Goal: Learn about a topic

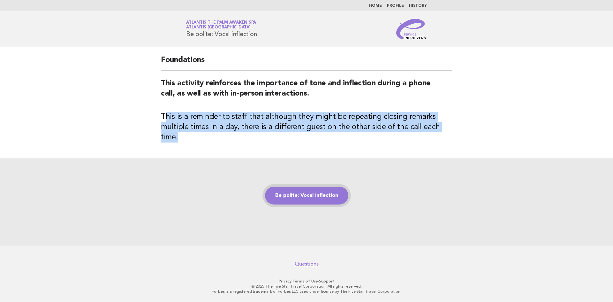
click at [310, 188] on link "Be polite: Vocal inflection" at bounding box center [306, 195] width 83 height 18
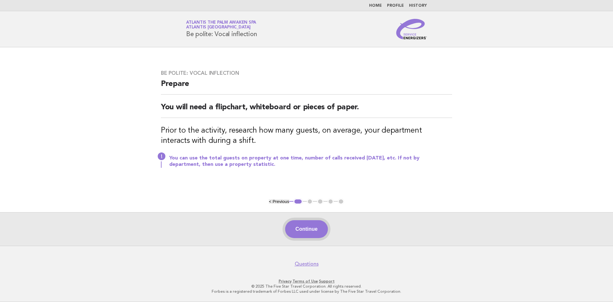
click at [306, 227] on button "Continue" at bounding box center [306, 229] width 42 height 18
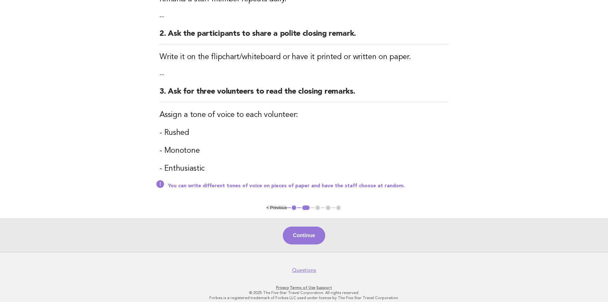
scroll to position [153, 0]
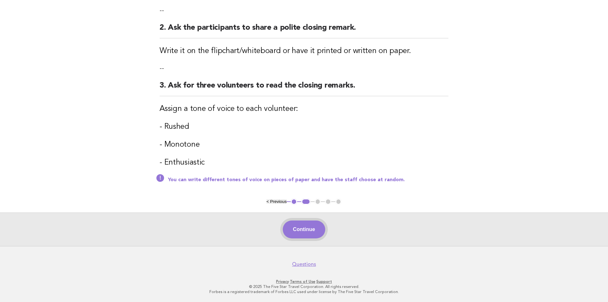
click at [307, 230] on button "Continue" at bounding box center [304, 229] width 42 height 18
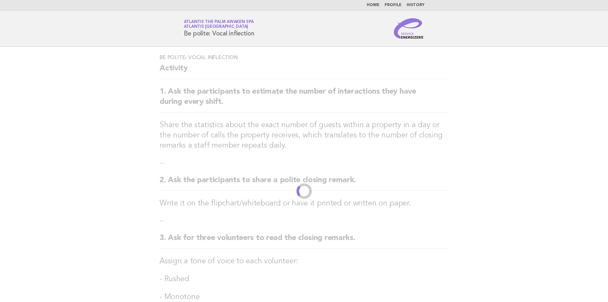
scroll to position [0, 0]
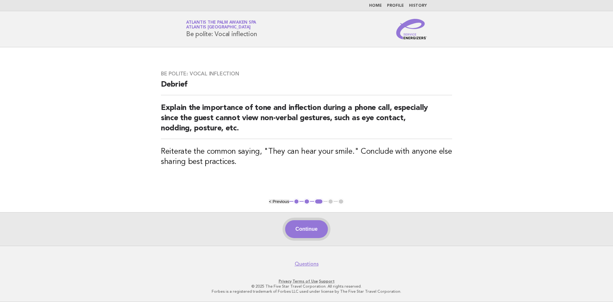
click at [310, 226] on button "Continue" at bounding box center [306, 229] width 42 height 18
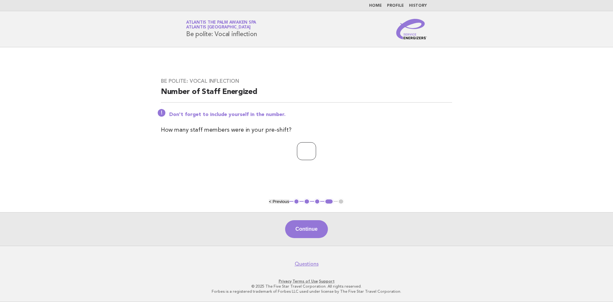
type input "*"
click at [316, 150] on input "*" at bounding box center [306, 151] width 19 height 18
type input "*"
click at [311, 227] on button "Continue" at bounding box center [306, 229] width 42 height 18
